Goal: Information Seeking & Learning: Learn about a topic

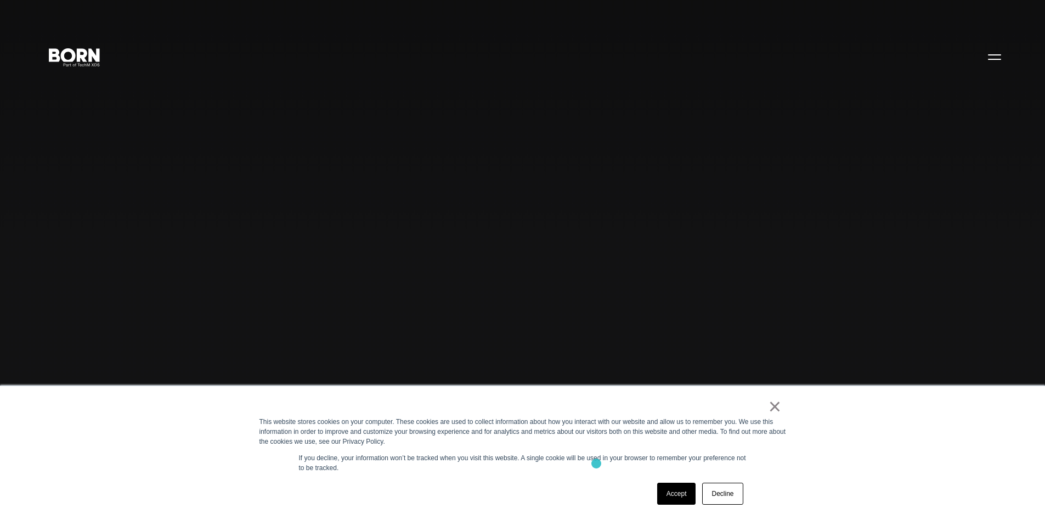
scroll to position [274, 0]
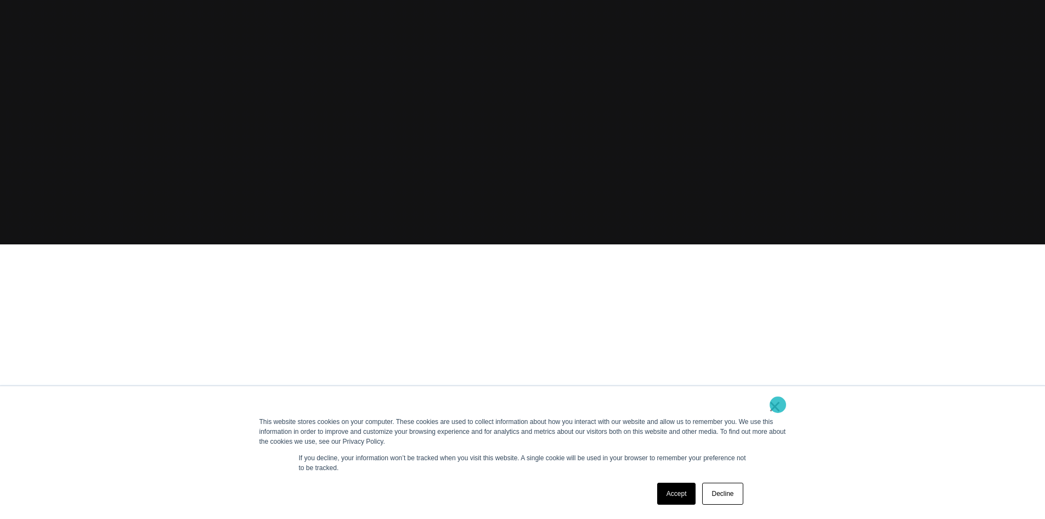
click at [778, 404] on link "×" at bounding box center [775, 406] width 13 height 10
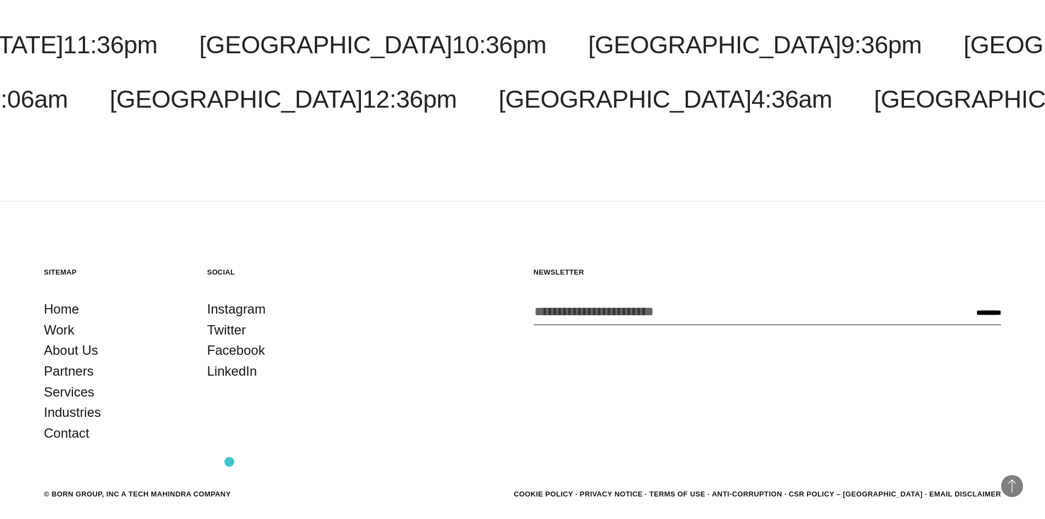
scroll to position [3554, 0]
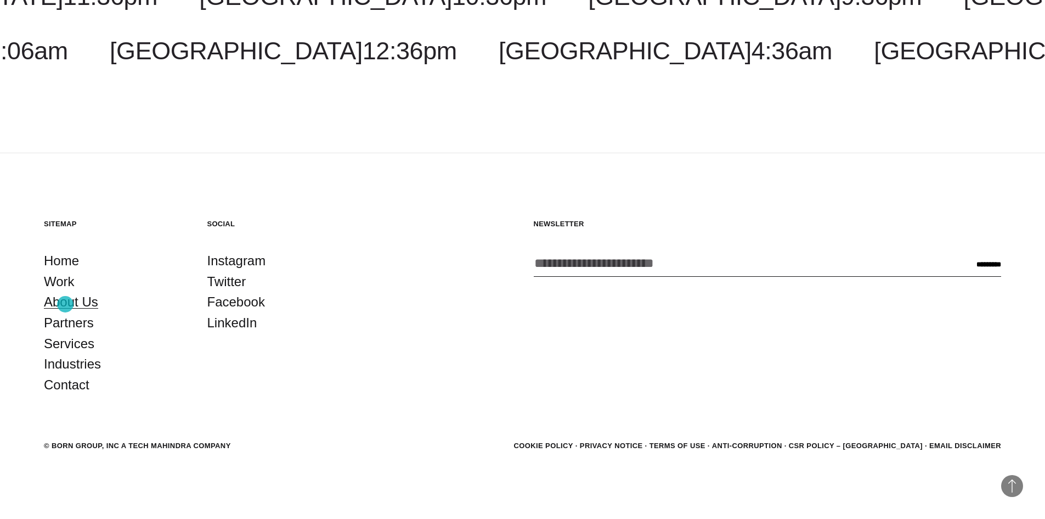
click at [65, 304] on link "About Us" at bounding box center [71, 301] width 54 height 21
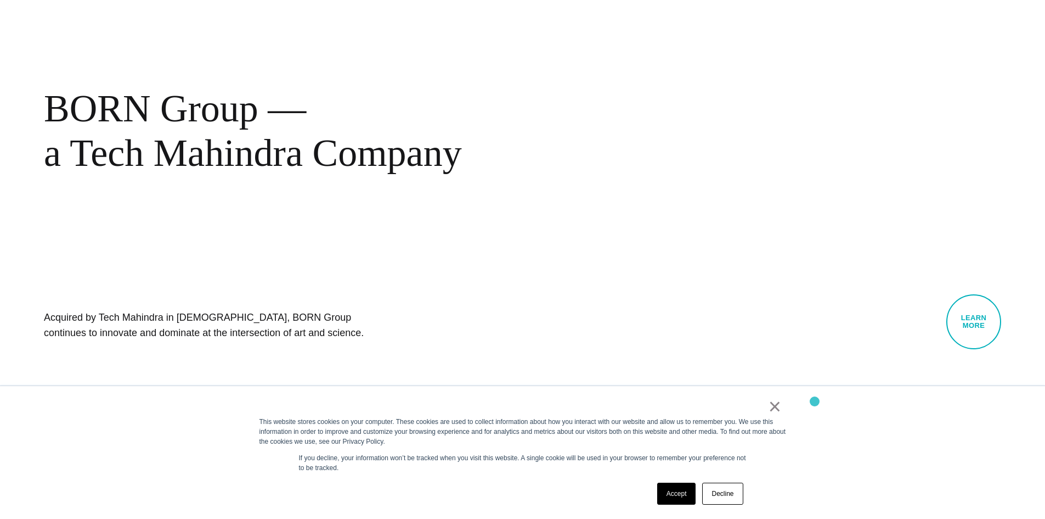
scroll to position [659, 0]
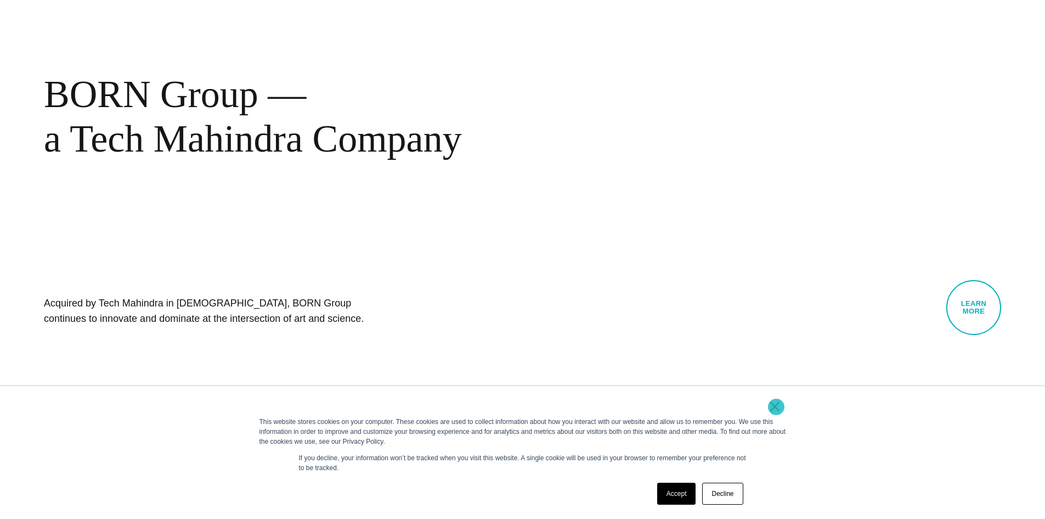
click at [776, 407] on link "×" at bounding box center [775, 406] width 13 height 10
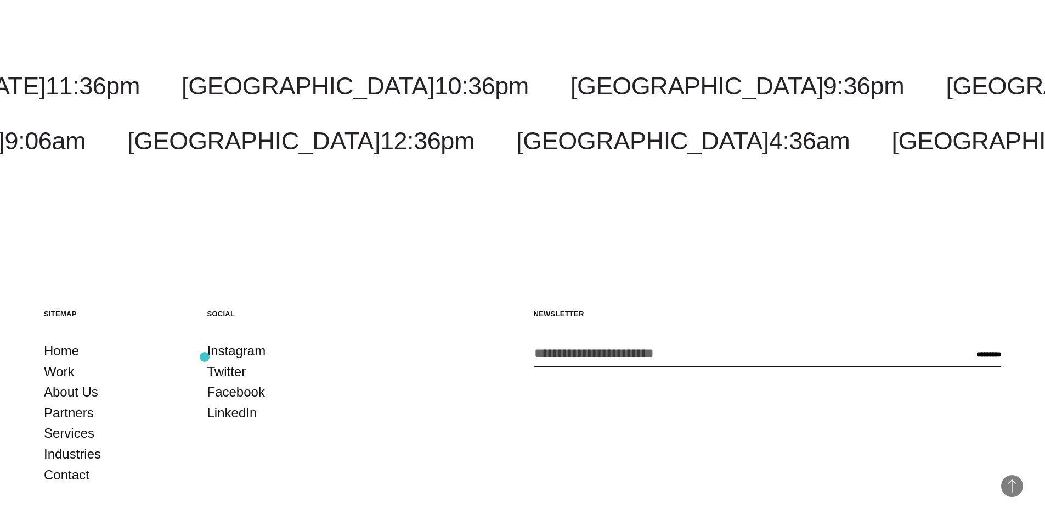
scroll to position [4218, 0]
